Goal: Transaction & Acquisition: Download file/media

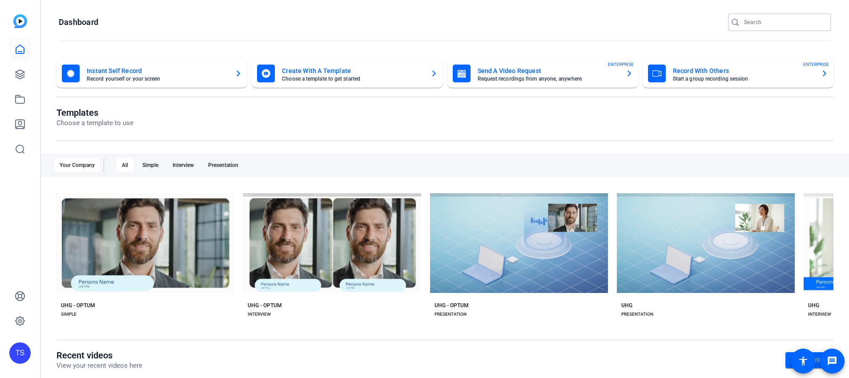
click at [779, 22] on input "Search" at bounding box center [784, 22] width 80 height 11
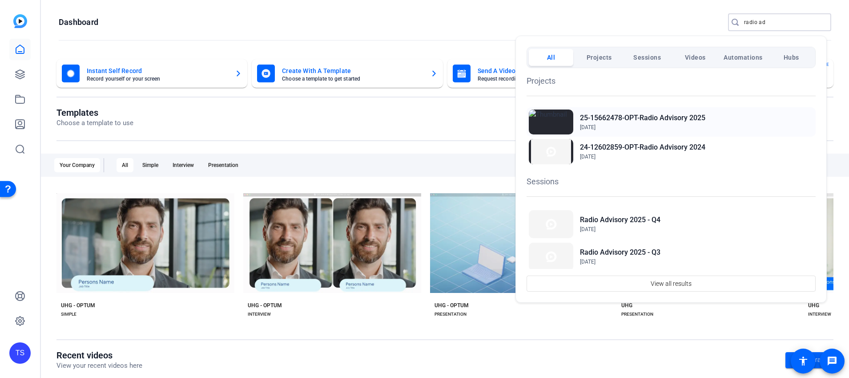
type input "radio ad"
click at [618, 121] on div "25-15662478-OPT-Radio Advisory 2025 Jan 2, 2025" at bounding box center [642, 122] width 125 height 19
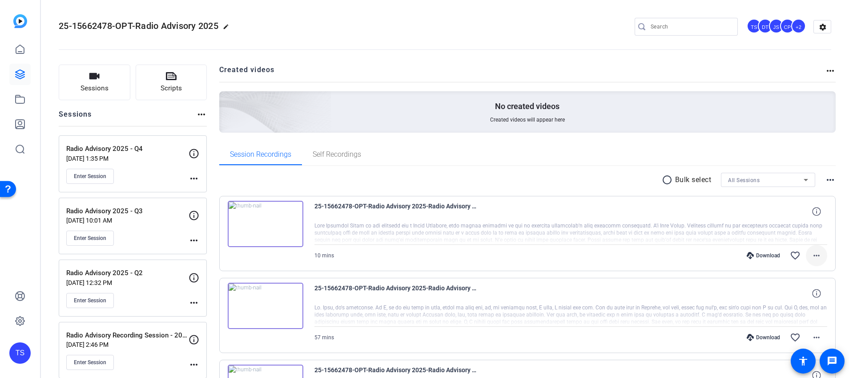
click at [813, 253] on mat-icon "more_horiz" at bounding box center [816, 255] width 11 height 11
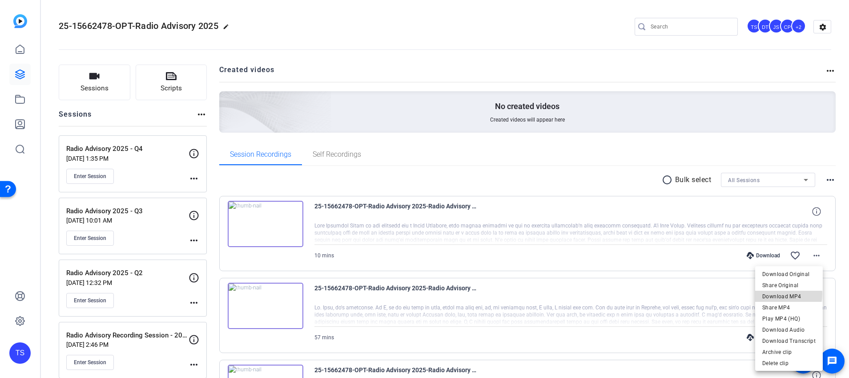
click at [779, 294] on span "Download MP4" at bounding box center [789, 296] width 53 height 11
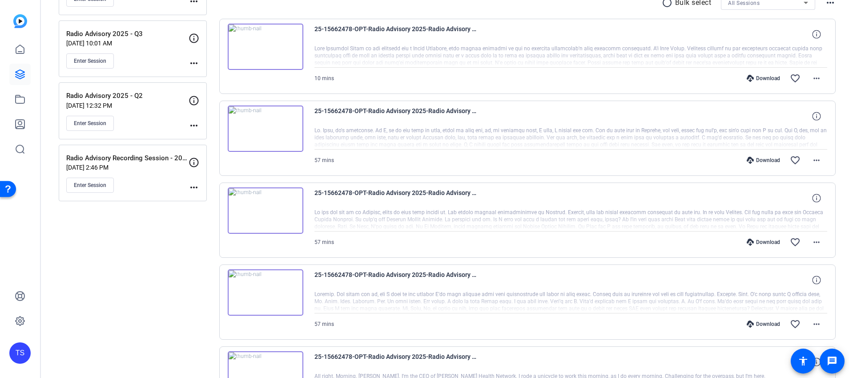
scroll to position [178, 0]
click at [811, 157] on mat-icon "more_horiz" at bounding box center [816, 159] width 11 height 11
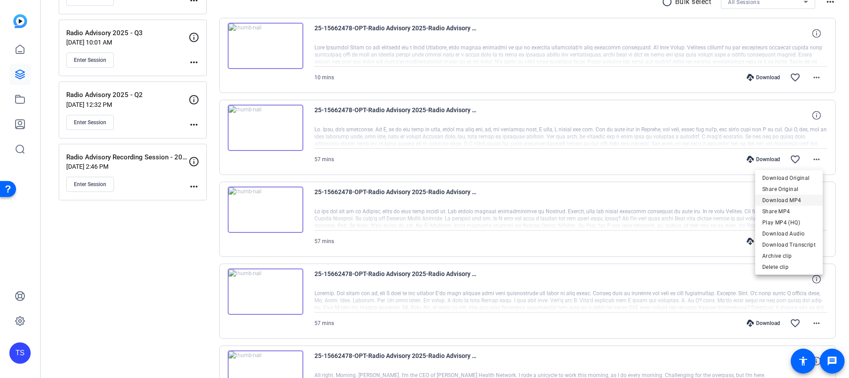
click at [796, 200] on span "Download MP4" at bounding box center [789, 200] width 53 height 11
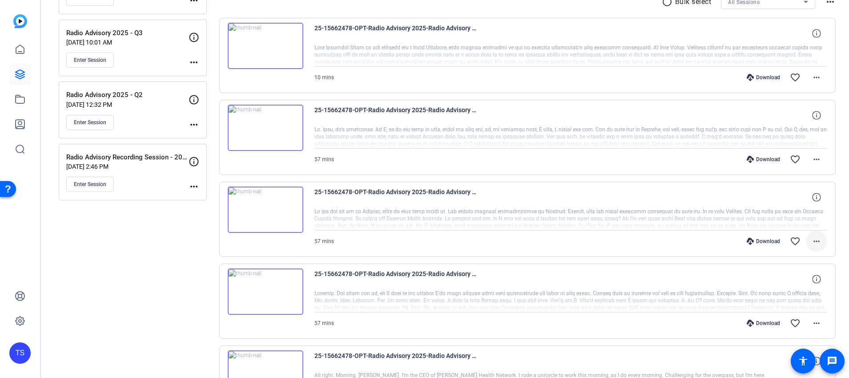
click at [817, 244] on mat-icon "more_horiz" at bounding box center [816, 241] width 11 height 11
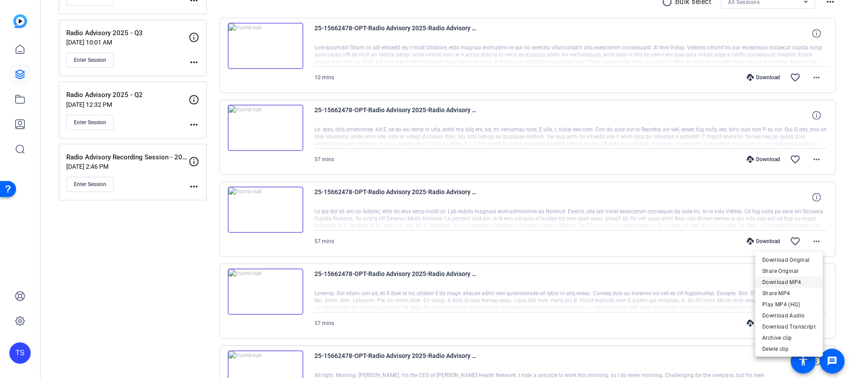
click at [795, 285] on span "Download MP4" at bounding box center [789, 282] width 53 height 11
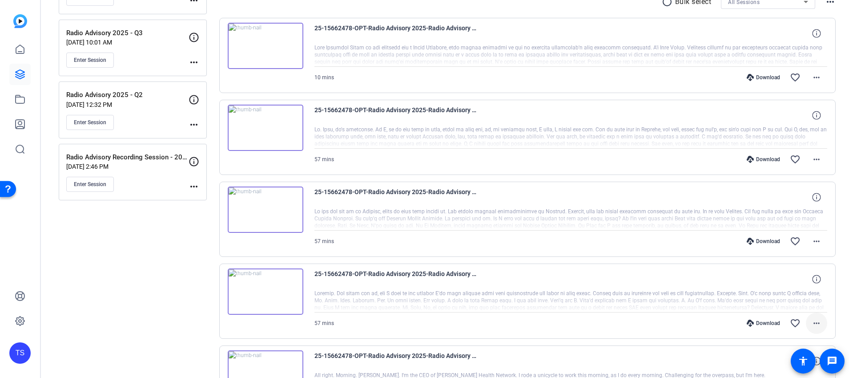
click at [813, 324] on mat-icon "more_horiz" at bounding box center [816, 323] width 11 height 11
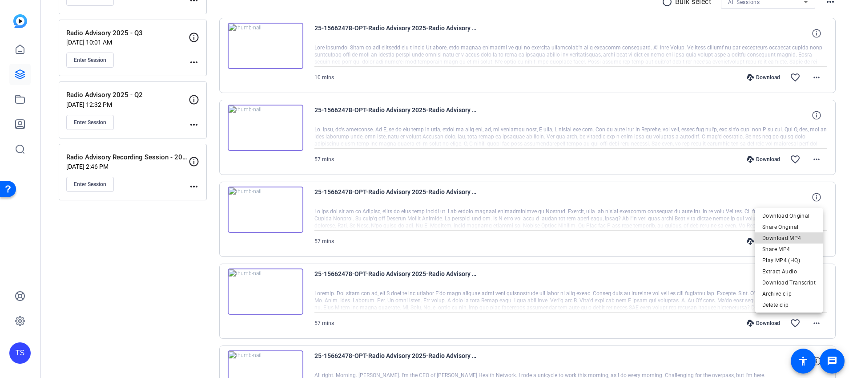
click at [793, 234] on span "Download MP4" at bounding box center [789, 238] width 53 height 11
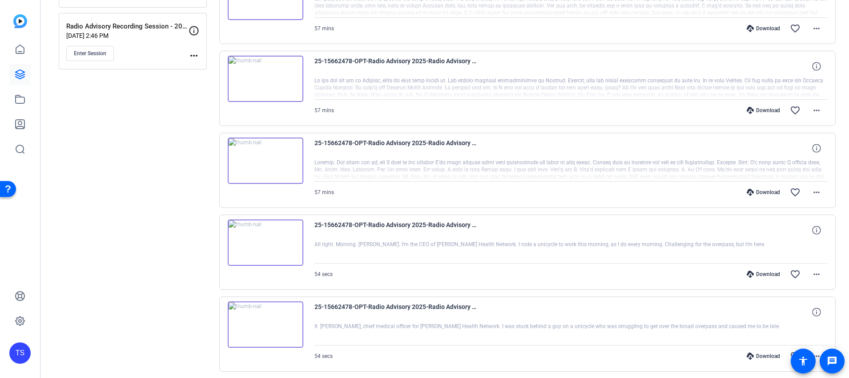
scroll to position [356, 0]
